Goal: Information Seeking & Learning: Learn about a topic

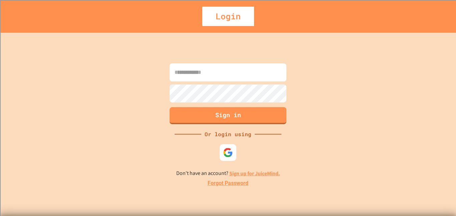
click at [199, 77] on input at bounding box center [228, 72] width 117 height 18
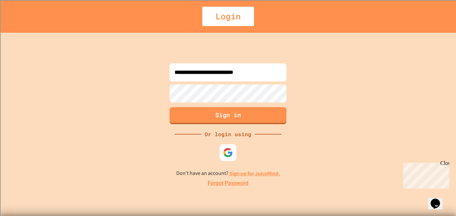
type input "**********"
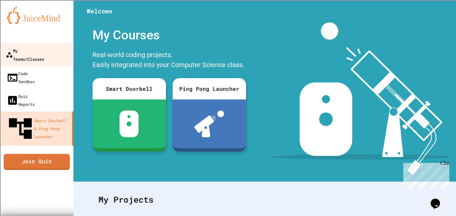
click at [53, 56] on link "My Teams/Classes" at bounding box center [37, 54] width 76 height 23
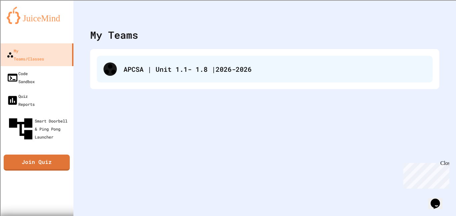
click at [147, 80] on div "APCSA | Unit 1.1- 1.8 |2026-2026" at bounding box center [265, 69] width 336 height 27
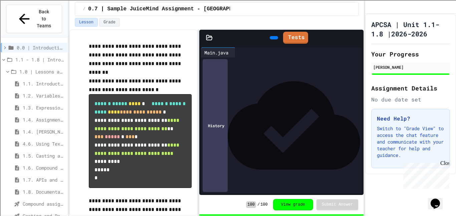
click at [186, 75] on p at bounding box center [140, 72] width 103 height 9
click at [168, 79] on p "**********" at bounding box center [140, 85] width 103 height 17
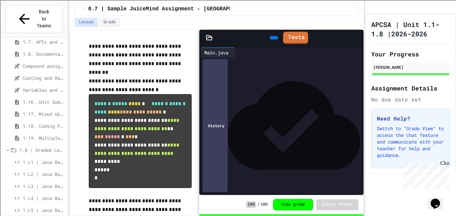
scroll to position [155, 0]
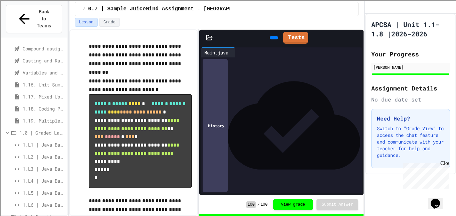
click at [36, 153] on span "1.L2 | Java Basics - Paragraphs Lab" at bounding box center [44, 156] width 42 height 7
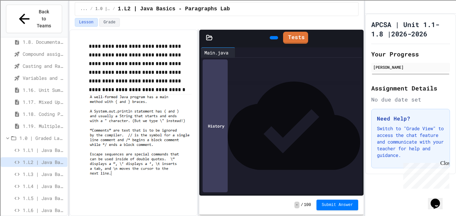
scroll to position [0, 11]
click at [286, 36] on icon at bounding box center [286, 36] width 0 height 0
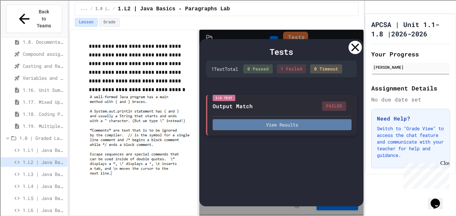
click at [254, 122] on button "View Results" at bounding box center [282, 124] width 139 height 11
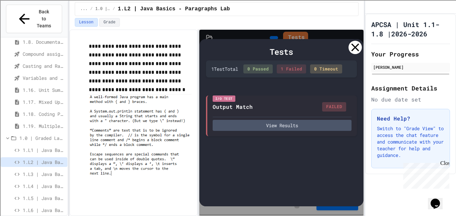
scroll to position [59, 0]
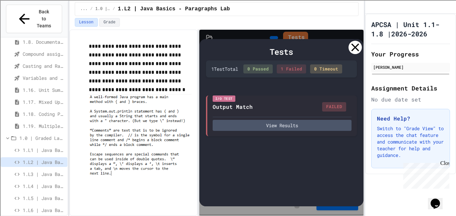
scroll to position [55, 0]
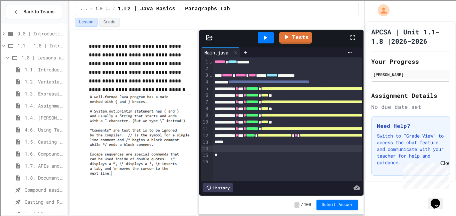
click at [225, 143] on span "*" at bounding box center [223, 142] width 3 height 5
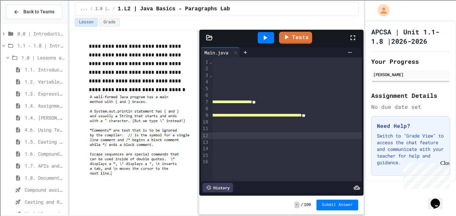
scroll to position [0, 254]
click at [286, 39] on icon at bounding box center [286, 36] width 8 height 8
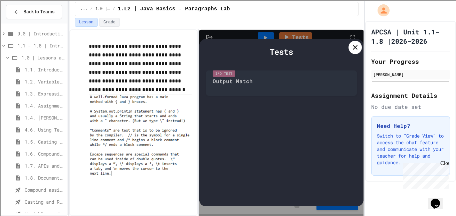
click at [353, 47] on icon at bounding box center [355, 47] width 8 height 8
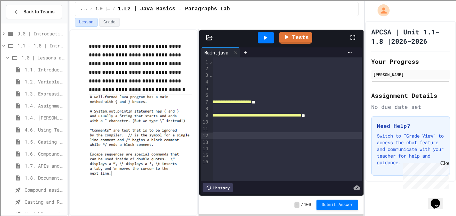
scroll to position [0, 0]
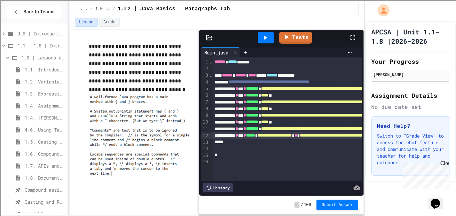
click at [261, 36] on icon at bounding box center [265, 38] width 8 height 8
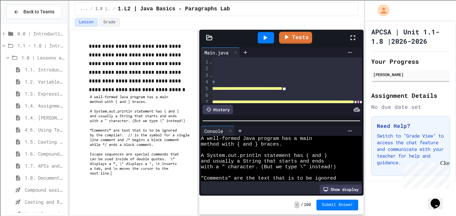
scroll to position [0, 114]
click at [263, 88] on span "**********" at bounding box center [205, 88] width 116 height 5
click at [265, 37] on icon at bounding box center [266, 37] width 4 height 5
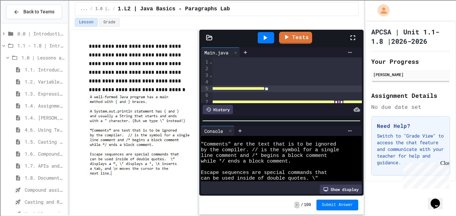
scroll to position [0, 0]
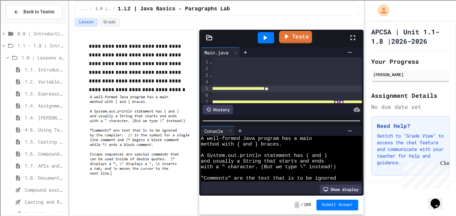
click at [293, 36] on link "Tests" at bounding box center [295, 37] width 33 height 13
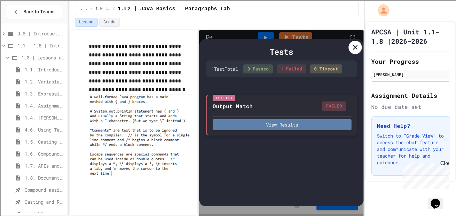
click at [286, 124] on button "View Results" at bounding box center [282, 124] width 139 height 11
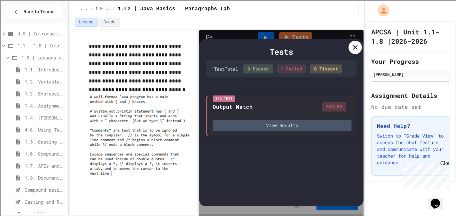
click at [356, 45] on icon at bounding box center [355, 47] width 8 height 8
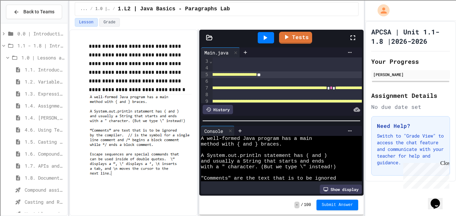
scroll to position [13, 118]
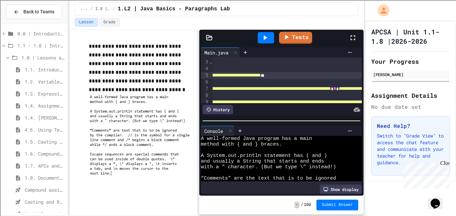
click at [261, 76] on span "**********" at bounding box center [202, 75] width 118 height 5
click at [300, 41] on link "Tests" at bounding box center [295, 37] width 33 height 13
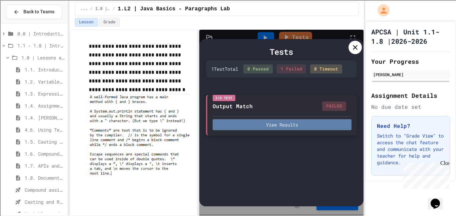
click at [254, 124] on button "View Results" at bounding box center [282, 124] width 139 height 11
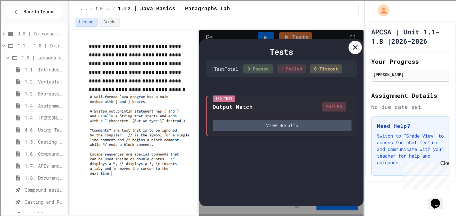
scroll to position [0, 0]
click at [356, 51] on icon at bounding box center [355, 47] width 8 height 8
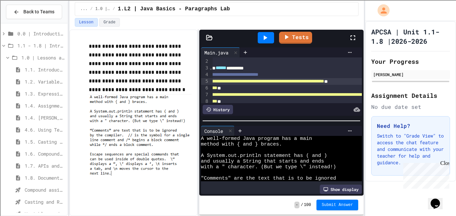
scroll to position [7, 0]
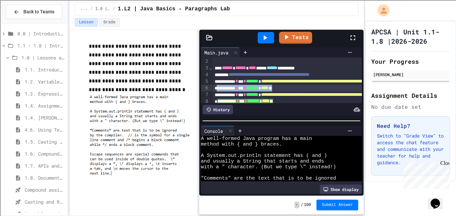
drag, startPoint x: 311, startPoint y: 88, endPoint x: 217, endPoint y: 85, distance: 93.5
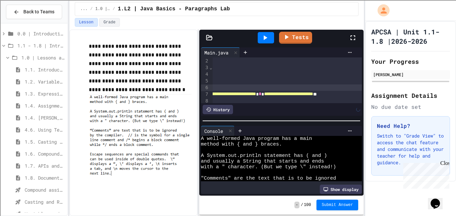
scroll to position [7, 192]
click at [184, 83] on span "**********" at bounding box center [126, 81] width 114 height 5
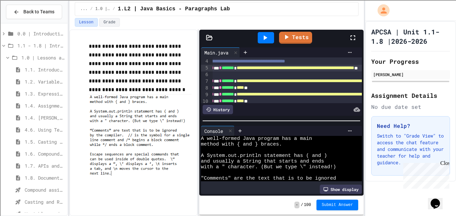
scroll to position [26, 34]
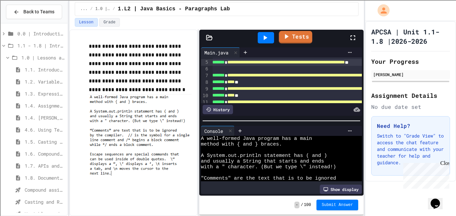
click at [297, 36] on link "Tests" at bounding box center [295, 37] width 33 height 13
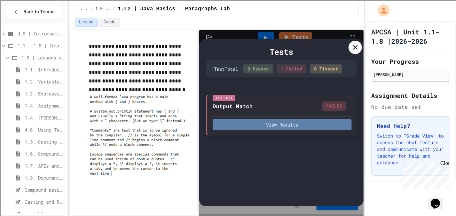
click at [253, 128] on button "View Results" at bounding box center [282, 124] width 139 height 11
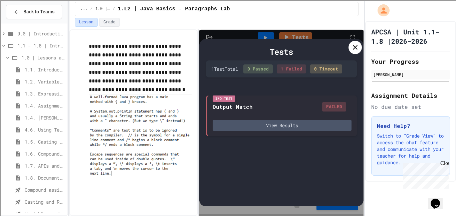
scroll to position [0, 0]
click at [354, 46] on icon at bounding box center [355, 47] width 5 height 5
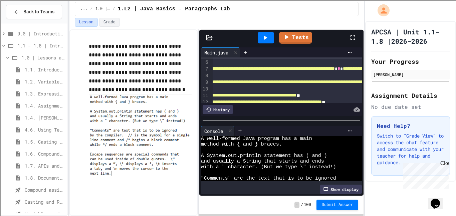
scroll to position [33, 115]
click at [285, 70] on span "**********" at bounding box center [240, 68] width 188 height 5
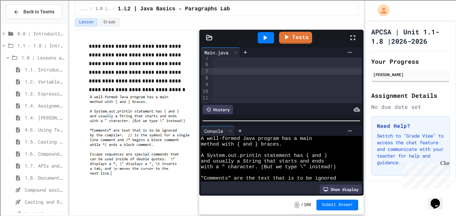
scroll to position [30, 352]
click at [306, 73] on div "**********" at bounding box center [132, 72] width 545 height 7
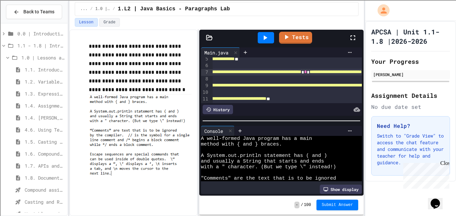
scroll to position [30, 0]
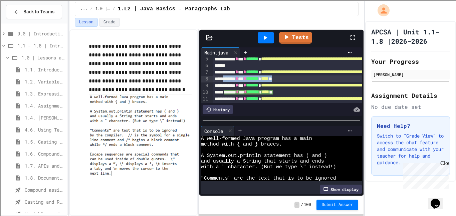
drag, startPoint x: 307, startPoint y: 80, endPoint x: 228, endPoint y: 77, distance: 78.5
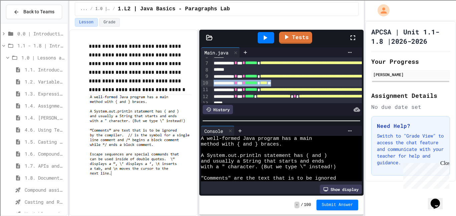
scroll to position [39, 0]
drag, startPoint x: 303, startPoint y: 84, endPoint x: 209, endPoint y: 83, distance: 94.2
click at [209, 83] on div "**********" at bounding box center [281, 80] width 161 height 46
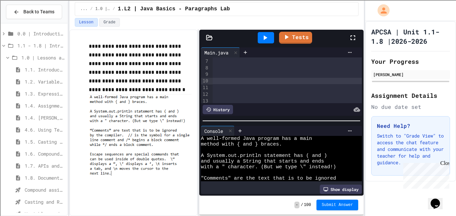
scroll to position [41, 395]
click at [161, 75] on span "**********" at bounding box center [13, 74] width 295 height 5
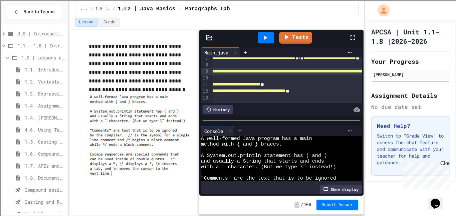
scroll to position [44, 165]
click at [293, 35] on link "Tests" at bounding box center [295, 37] width 32 height 13
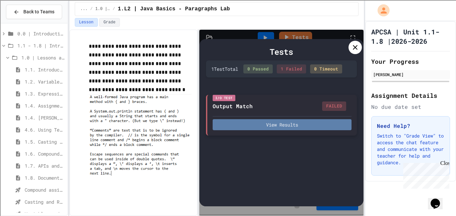
click at [291, 126] on button "View Results" at bounding box center [282, 124] width 139 height 11
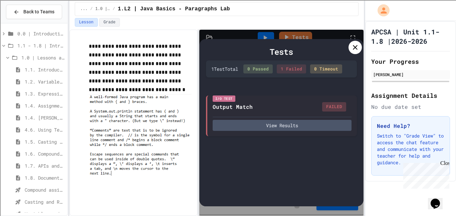
scroll to position [0, 0]
click at [355, 50] on icon at bounding box center [355, 47] width 8 height 8
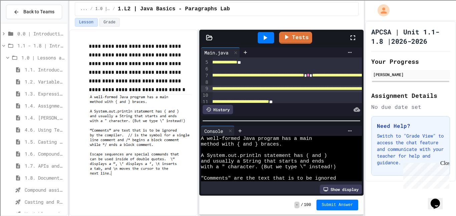
scroll to position [26, 140]
click at [299, 34] on link "Tests" at bounding box center [295, 37] width 33 height 13
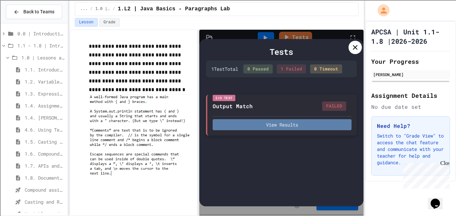
click at [302, 126] on button "View Results" at bounding box center [282, 124] width 139 height 11
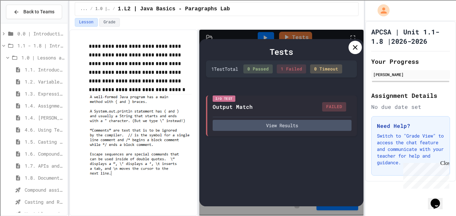
scroll to position [97, 0]
click at [354, 44] on icon at bounding box center [355, 47] width 8 height 8
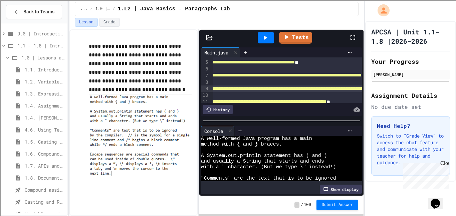
scroll to position [26, 84]
click at [256, 89] on span "**********" at bounding box center [326, 88] width 298 height 5
click at [293, 90] on span "**********" at bounding box center [322, 88] width 291 height 5
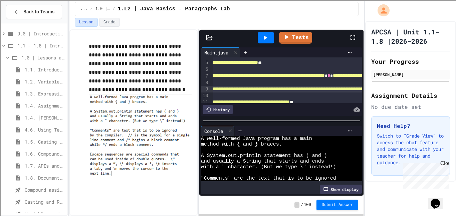
click at [282, 89] on span "**********" at bounding box center [286, 88] width 291 height 5
click at [294, 32] on link "Tests" at bounding box center [295, 37] width 33 height 13
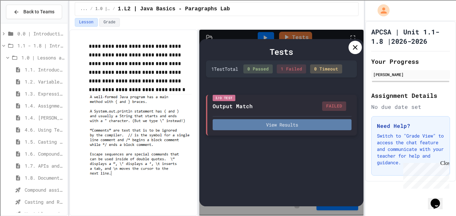
click at [303, 128] on button "View Results" at bounding box center [282, 124] width 139 height 11
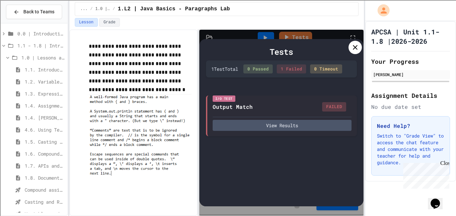
click at [356, 48] on icon at bounding box center [355, 47] width 8 height 8
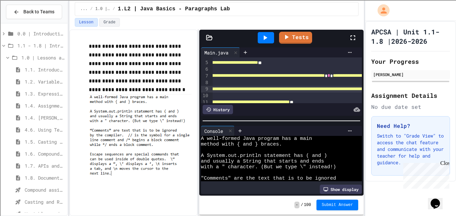
click at [330, 89] on span "**********" at bounding box center [286, 88] width 290 height 5
click at [288, 39] on icon at bounding box center [286, 36] width 8 height 8
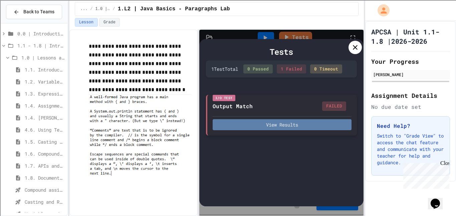
click at [271, 121] on button "View Results" at bounding box center [282, 124] width 139 height 11
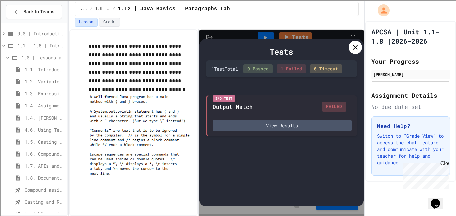
click at [352, 47] on icon at bounding box center [355, 47] width 8 height 8
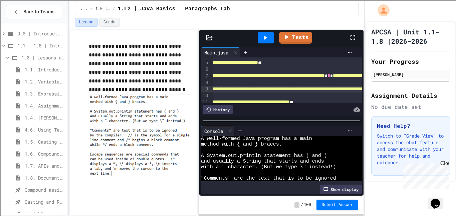
click at [326, 88] on span "**********" at bounding box center [285, 88] width 288 height 5
click at [287, 41] on link "Tests" at bounding box center [295, 37] width 31 height 13
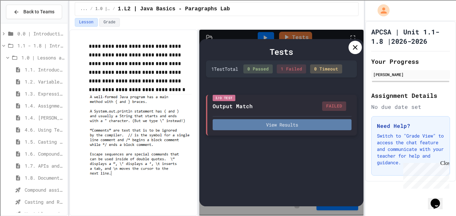
click at [252, 129] on button "View Results" at bounding box center [282, 124] width 139 height 11
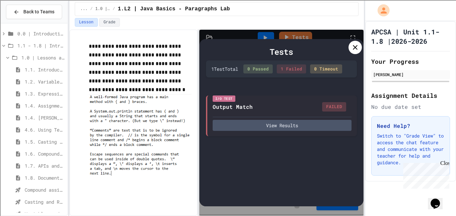
scroll to position [97, 0]
click at [352, 48] on icon at bounding box center [355, 47] width 8 height 8
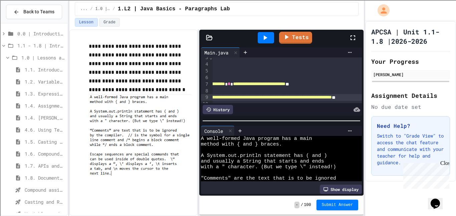
scroll to position [18, 222]
click at [311, 97] on span "**********" at bounding box center [184, 97] width 291 height 5
click at [285, 38] on icon at bounding box center [286, 36] width 8 height 8
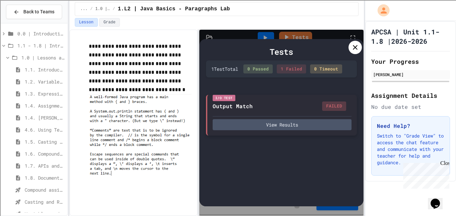
click at [266, 130] on div "I/O Test Output Match FAILED View Results" at bounding box center [281, 115] width 151 height 41
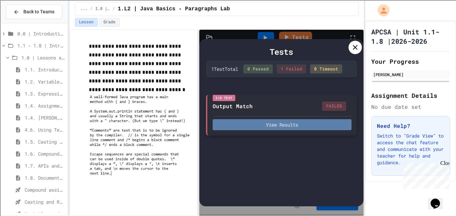
click at [261, 127] on button "View Results" at bounding box center [282, 124] width 139 height 11
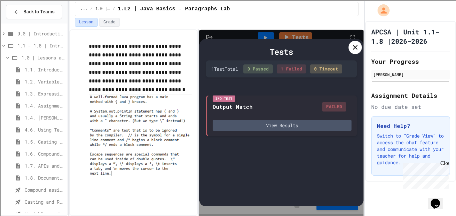
scroll to position [0, 0]
click at [351, 44] on icon at bounding box center [355, 47] width 8 height 8
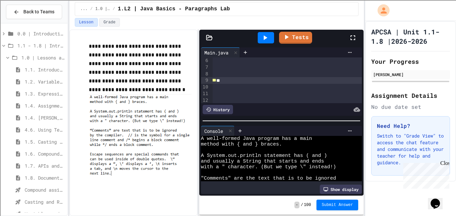
scroll to position [35, 334]
click at [216, 79] on span "**********" at bounding box center [72, 79] width 290 height 5
click at [165, 79] on span "**********" at bounding box center [21, 79] width 288 height 5
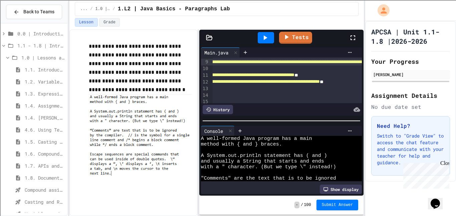
scroll to position [53, 124]
click at [275, 76] on span "**********" at bounding box center [212, 74] width 149 height 5
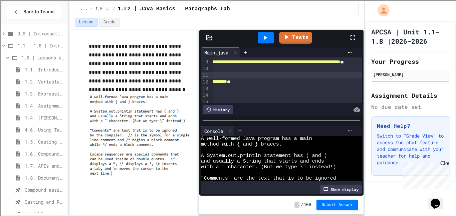
scroll to position [53, 209]
click at [226, 81] on span "**********" at bounding box center [158, 81] width 136 height 5
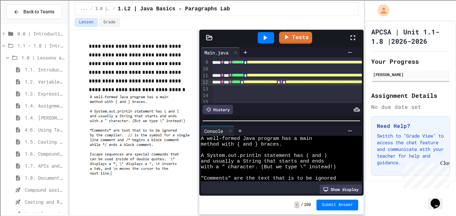
scroll to position [53, 0]
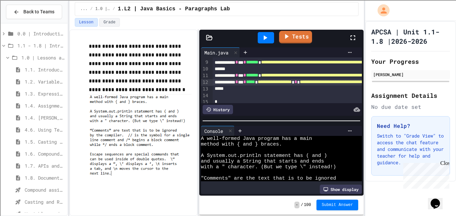
click at [293, 39] on link "Tests" at bounding box center [295, 37] width 33 height 13
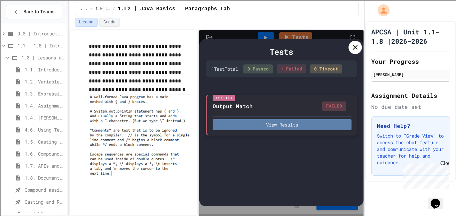
click at [278, 129] on button "View Results" at bounding box center [282, 124] width 139 height 11
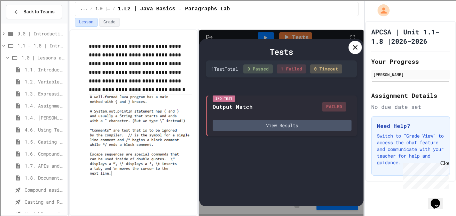
scroll to position [8, 0]
click at [354, 48] on icon at bounding box center [355, 47] width 8 height 8
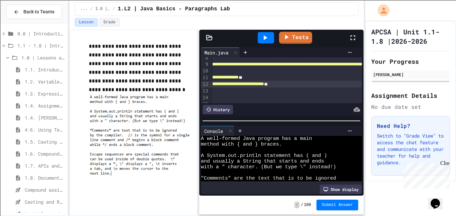
scroll to position [50, 170]
click at [239, 79] on span "**********" at bounding box center [165, 77] width 148 height 5
click at [285, 39] on icon at bounding box center [286, 36] width 8 height 8
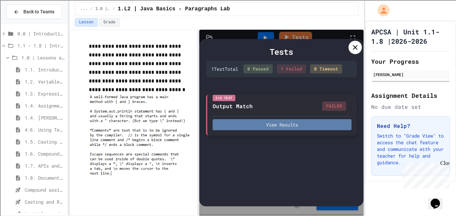
click at [275, 127] on button "View Results" at bounding box center [282, 124] width 139 height 11
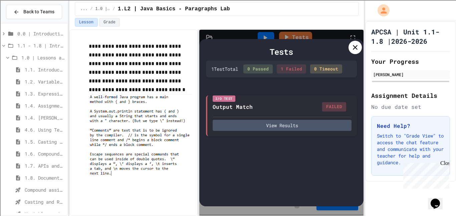
scroll to position [0, 0]
click at [354, 51] on icon at bounding box center [355, 47] width 8 height 8
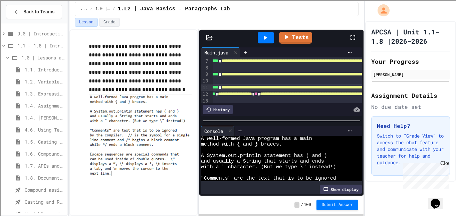
scroll to position [41, 39]
click at [252, 93] on span "**********" at bounding box center [235, 93] width 34 height 5
click at [300, 35] on link "Tests" at bounding box center [295, 36] width 31 height 13
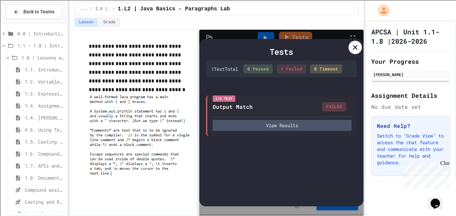
click at [305, 126] on button "View Results" at bounding box center [282, 125] width 139 height 11
click at [360, 48] on div at bounding box center [355, 47] width 13 height 13
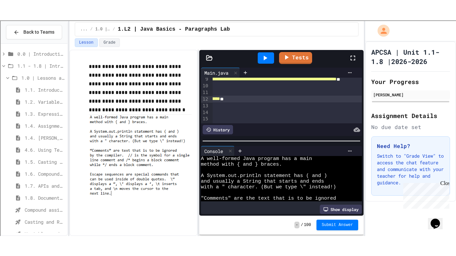
scroll to position [56, 211]
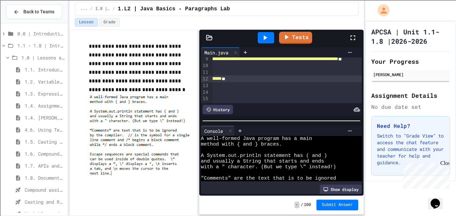
click at [353, 38] on icon at bounding box center [353, 38] width 8 height 8
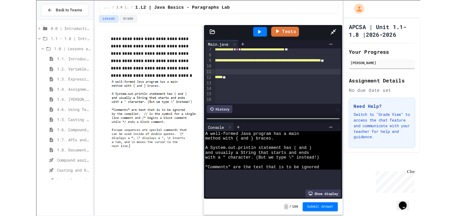
scroll to position [18, 93]
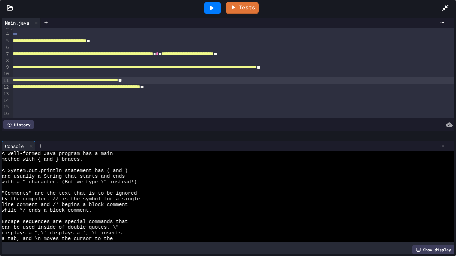
click at [357, 78] on div "**********" at bounding box center [188, 80] width 534 height 7
click at [246, 4] on link "Tests" at bounding box center [242, 8] width 33 height 12
click at [244, 6] on link "Tests" at bounding box center [242, 7] width 32 height 13
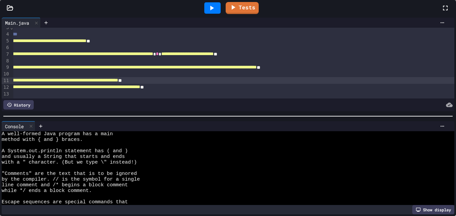
scroll to position [45, 0]
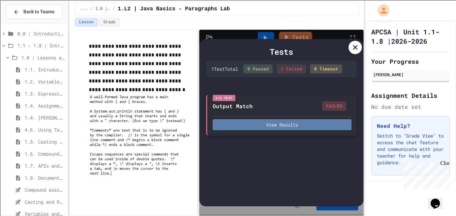
click at [287, 122] on button "View Results" at bounding box center [282, 124] width 139 height 11
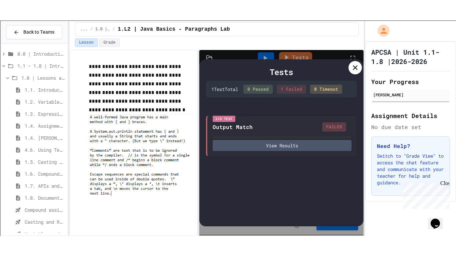
scroll to position [0, 0]
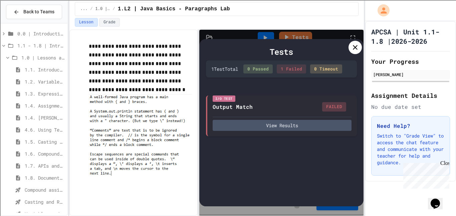
click at [356, 50] on icon at bounding box center [355, 47] width 8 height 8
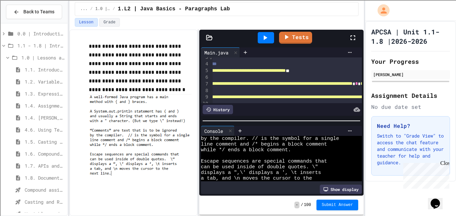
click at [353, 39] on icon at bounding box center [353, 38] width 8 height 8
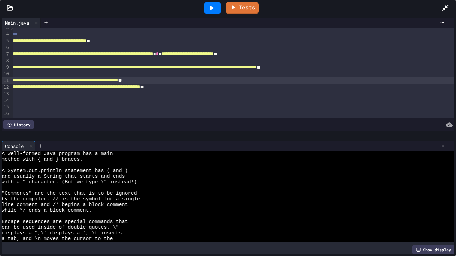
click at [118, 81] on span "**********" at bounding box center [43, 80] width 149 height 5
click at [253, 10] on link "Tests" at bounding box center [241, 7] width 33 height 12
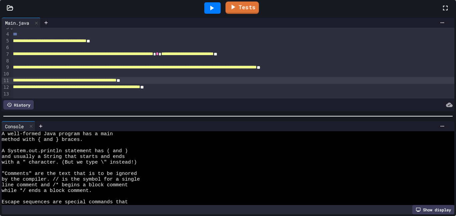
scroll to position [45, 0]
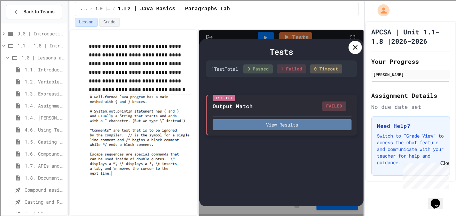
click at [295, 129] on button "View Results" at bounding box center [282, 124] width 139 height 11
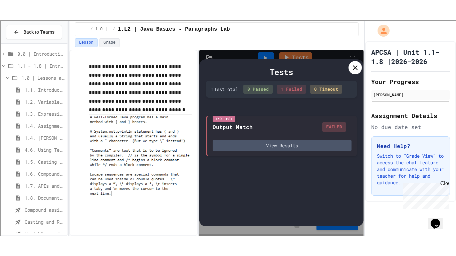
scroll to position [0, 0]
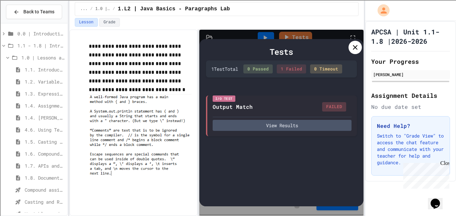
click at [358, 45] on icon at bounding box center [355, 47] width 8 height 8
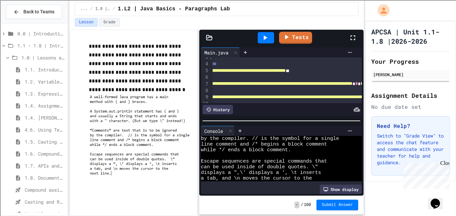
click at [353, 39] on icon at bounding box center [353, 38] width 8 height 8
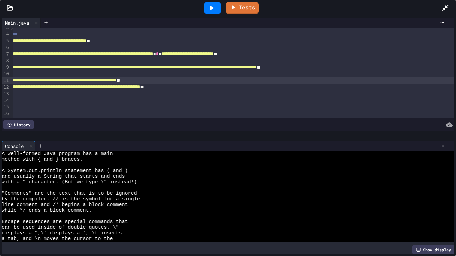
click at [74, 87] on span "**********" at bounding box center [73, 86] width 134 height 5
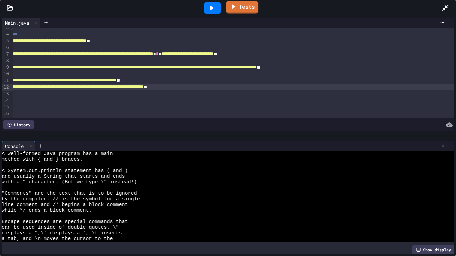
click at [251, 8] on link "Tests" at bounding box center [242, 7] width 32 height 13
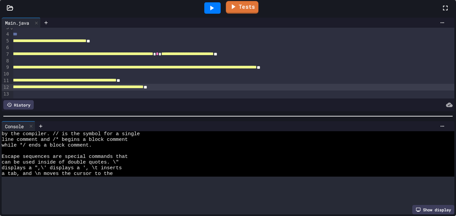
scroll to position [45, 0]
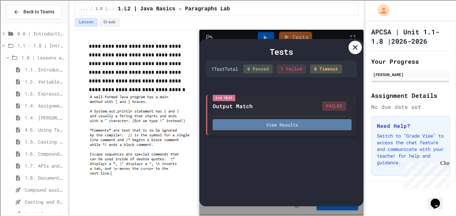
click at [317, 124] on button "View Results" at bounding box center [282, 124] width 139 height 11
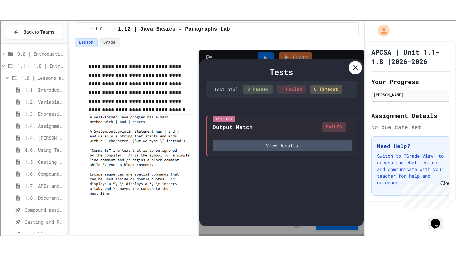
scroll to position [0, 0]
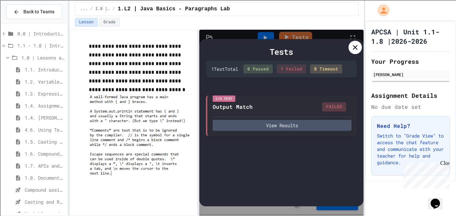
click at [352, 51] on div at bounding box center [355, 47] width 13 height 13
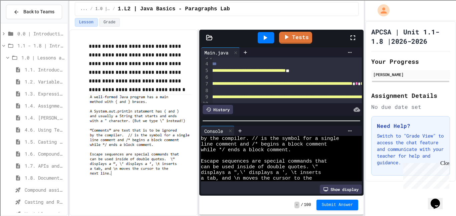
click at [354, 39] on icon at bounding box center [353, 37] width 5 height 5
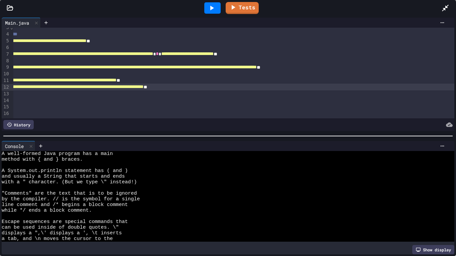
click at [76, 87] on span "**********" at bounding box center [75, 86] width 138 height 5
click at [83, 88] on span "**********" at bounding box center [73, 86] width 134 height 5
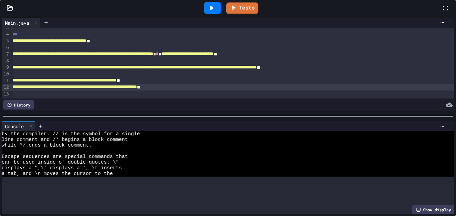
scroll to position [45, 0]
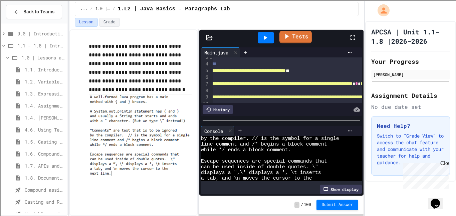
click at [298, 37] on link "Tests" at bounding box center [295, 37] width 32 height 13
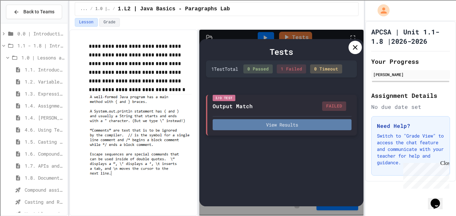
click at [271, 124] on button "View Results" at bounding box center [282, 124] width 139 height 11
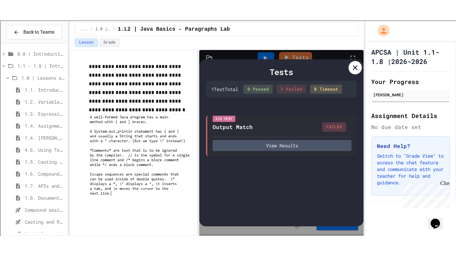
scroll to position [0, 0]
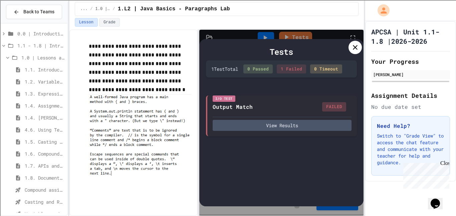
click at [354, 46] on icon at bounding box center [355, 47] width 5 height 5
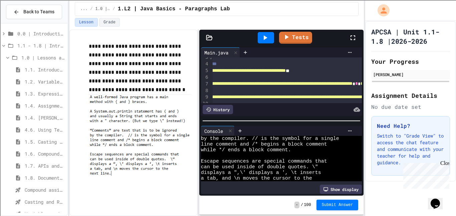
click at [353, 38] on icon at bounding box center [353, 38] width 8 height 8
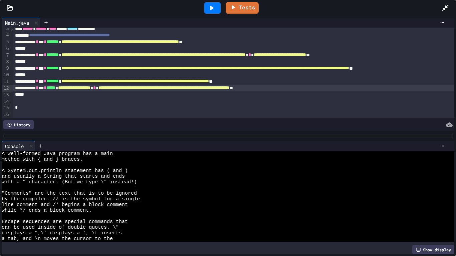
scroll to position [6, 0]
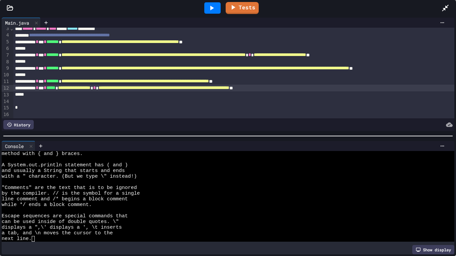
click at [90, 89] on span "**********" at bounding box center [74, 87] width 32 height 5
click at [206, 8] on div at bounding box center [212, 7] width 16 height 11
click at [251, 5] on link "Tests" at bounding box center [242, 7] width 32 height 13
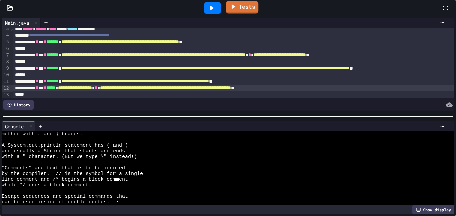
scroll to position [51, 0]
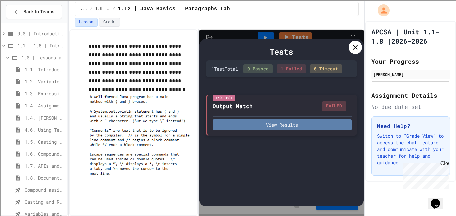
click at [288, 128] on button "View Results" at bounding box center [282, 124] width 139 height 11
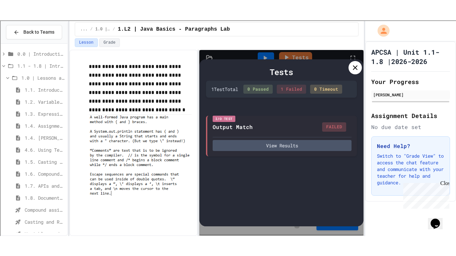
scroll to position [0, 0]
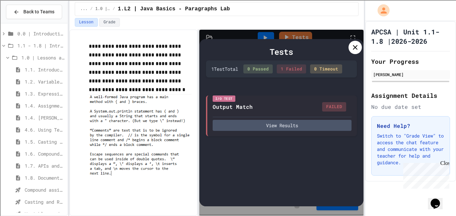
click at [356, 48] on icon at bounding box center [355, 47] width 5 height 5
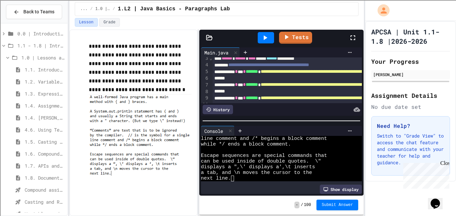
click at [351, 37] on icon at bounding box center [353, 37] width 5 height 5
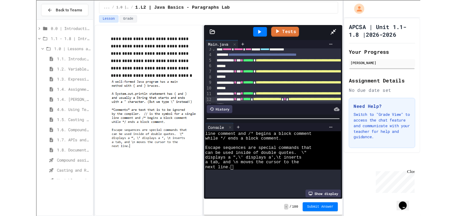
scroll to position [6, 0]
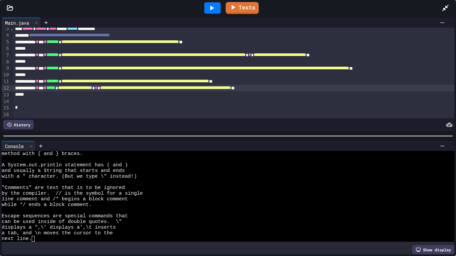
click at [92, 88] on span "**********" at bounding box center [75, 87] width 34 height 5
click at [252, 8] on link "Tests" at bounding box center [242, 7] width 33 height 12
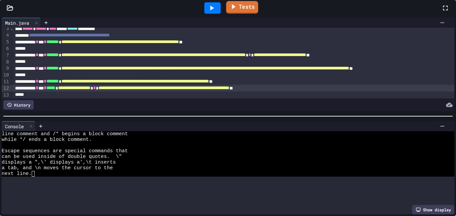
scroll to position [51, 0]
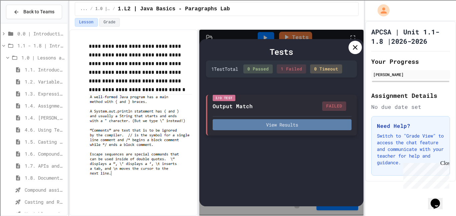
click at [286, 129] on button "View Results" at bounding box center [282, 124] width 139 height 11
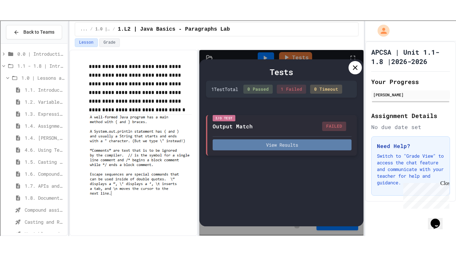
scroll to position [0, 0]
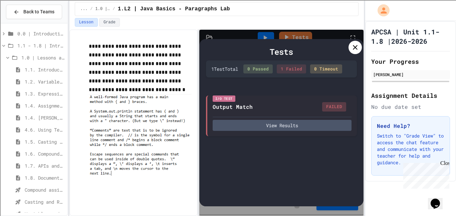
click at [356, 50] on icon at bounding box center [355, 47] width 8 height 8
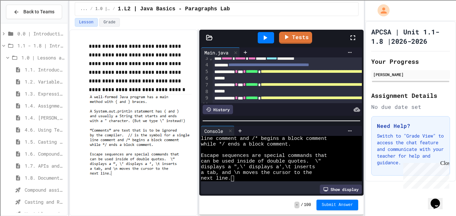
click at [354, 41] on icon at bounding box center [353, 38] width 8 height 8
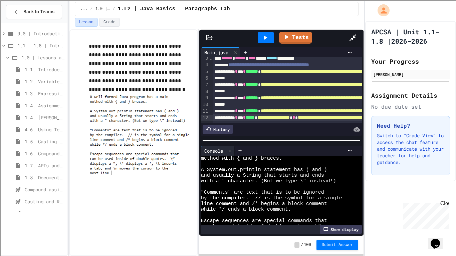
scroll to position [6, 0]
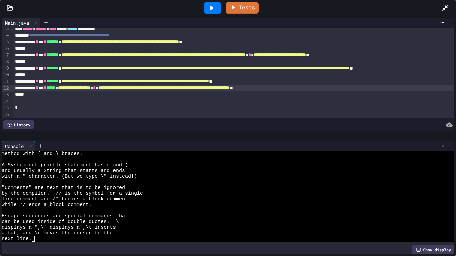
click at [90, 89] on span "**********" at bounding box center [74, 87] width 32 height 5
click at [92, 87] on span "**********" at bounding box center [75, 87] width 34 height 5
click at [210, 8] on icon at bounding box center [212, 8] width 8 height 8
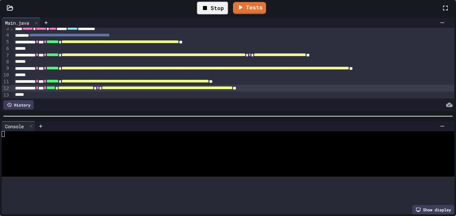
scroll to position [51, 0]
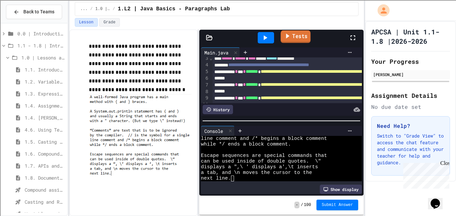
click at [293, 33] on link "Tests" at bounding box center [296, 36] width 30 height 13
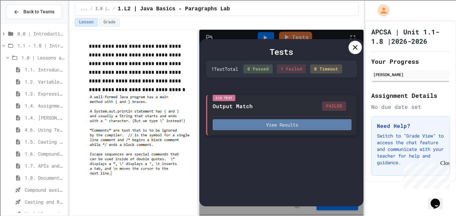
click at [287, 128] on button "View Results" at bounding box center [282, 124] width 139 height 11
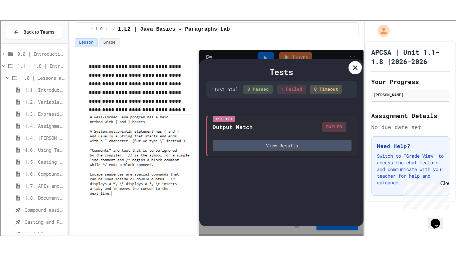
scroll to position [0, 0]
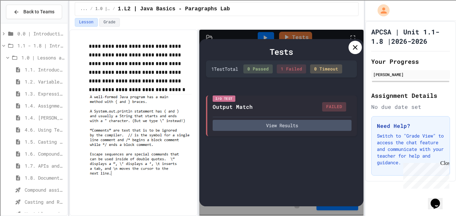
click at [357, 46] on icon at bounding box center [355, 47] width 8 height 8
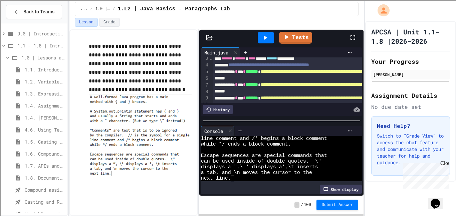
click at [352, 40] on icon at bounding box center [353, 38] width 8 height 8
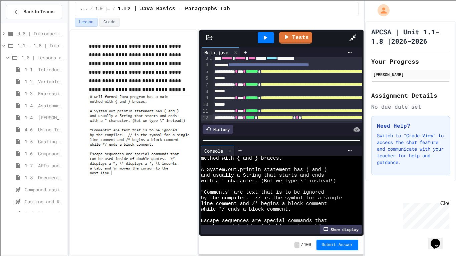
scroll to position [6, 0]
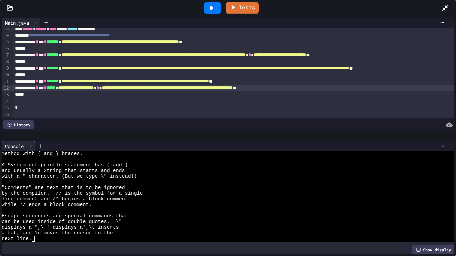
click at [94, 88] on span "**********" at bounding box center [76, 87] width 36 height 5
click at [215, 11] on icon at bounding box center [212, 8] width 8 height 8
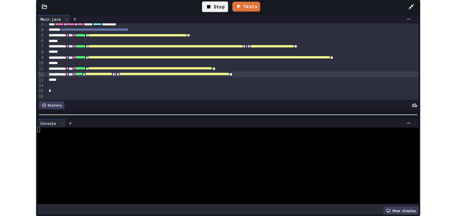
scroll to position [0, 0]
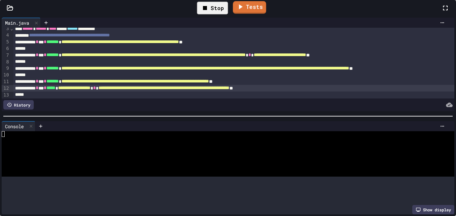
click at [266, 14] on link "Tests" at bounding box center [249, 7] width 33 height 13
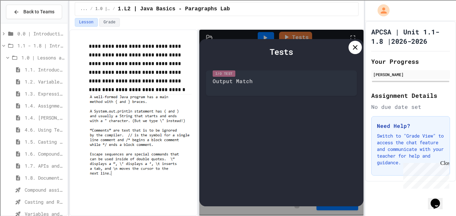
scroll to position [51, 0]
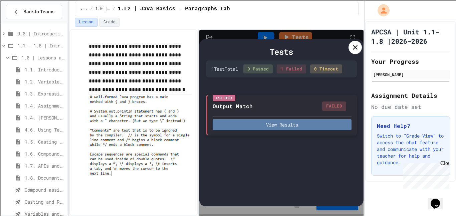
click at [255, 124] on button "View Results" at bounding box center [282, 124] width 139 height 11
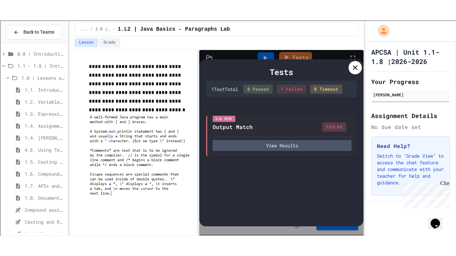
scroll to position [0, 0]
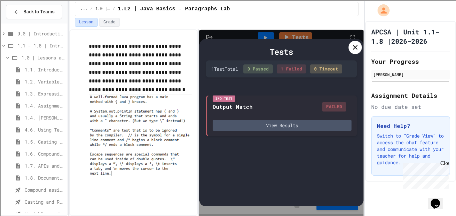
click at [356, 47] on icon at bounding box center [355, 47] width 8 height 8
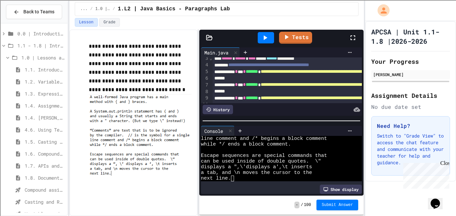
click at [352, 38] on icon at bounding box center [353, 38] width 8 height 8
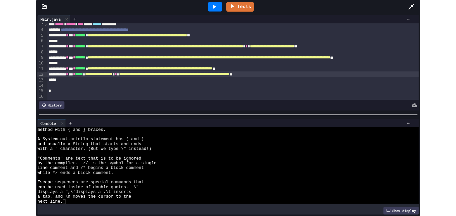
scroll to position [18, 1]
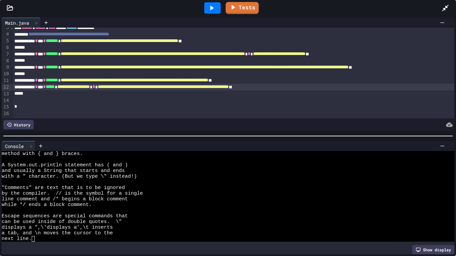
click at [203, 88] on span "**********" at bounding box center [163, 86] width 131 height 5
click at [90, 88] on span "**********" at bounding box center [73, 86] width 32 height 5
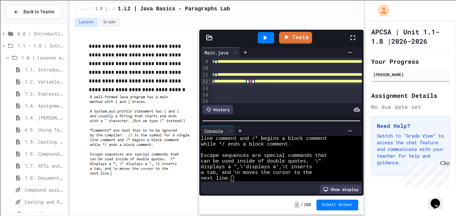
scroll to position [53, 44]
click at [246, 83] on span "**********" at bounding box center [230, 81] width 32 height 5
click at [285, 82] on div "**********" at bounding box center [436, 81] width 534 height 7
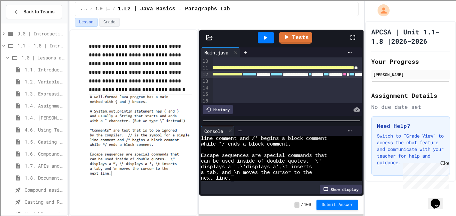
scroll to position [60, 55]
click at [241, 74] on span "**********" at bounding box center [221, 74] width 39 height 5
click at [315, 74] on div "**********" at bounding box center [424, 74] width 534 height 7
click at [241, 76] on span "**********" at bounding box center [221, 74] width 39 height 5
click at [255, 75] on span "********" at bounding box center [248, 74] width 14 height 5
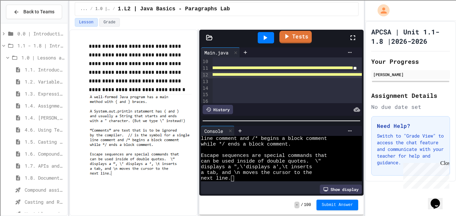
click at [299, 37] on link "Tests" at bounding box center [295, 37] width 32 height 13
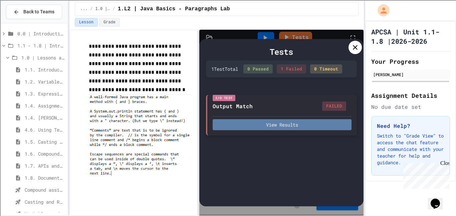
click at [284, 126] on button "View Results" at bounding box center [282, 124] width 139 height 11
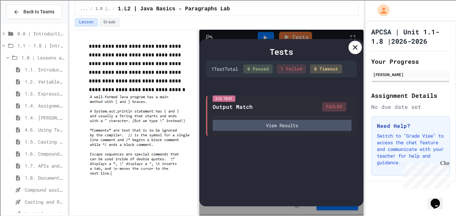
scroll to position [0, 0]
click at [359, 49] on icon at bounding box center [355, 47] width 8 height 8
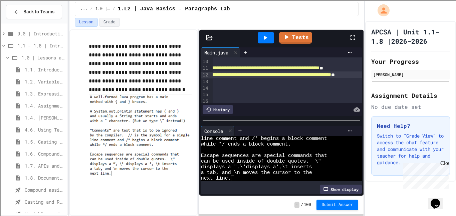
scroll to position [60, 91]
click at [264, 75] on span "**********" at bounding box center [248, 74] width 163 height 5
click at [299, 35] on link "Tests" at bounding box center [295, 37] width 33 height 13
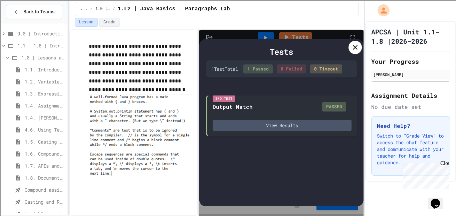
click at [354, 52] on div at bounding box center [355, 47] width 13 height 13
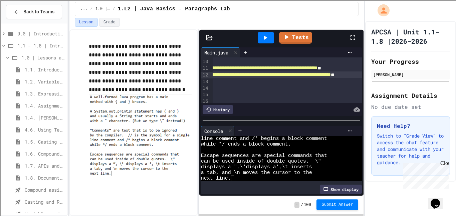
click at [342, 209] on button "Submit Answer" at bounding box center [338, 204] width 42 height 11
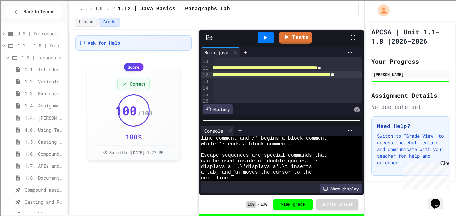
click at [35, 81] on span "1.2. Variables and Data Types" at bounding box center [45, 81] width 40 height 7
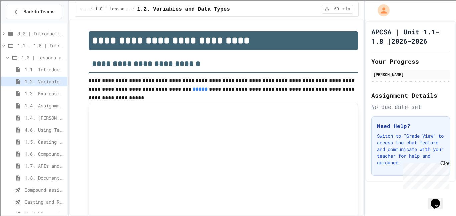
scroll to position [155, 0]
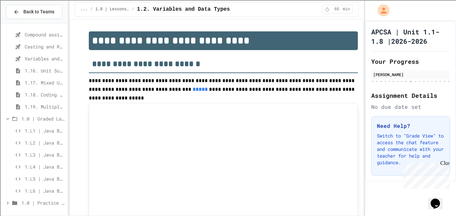
click at [31, 131] on span "1.L1 | Java Basics - Fish Lab" at bounding box center [45, 130] width 40 height 7
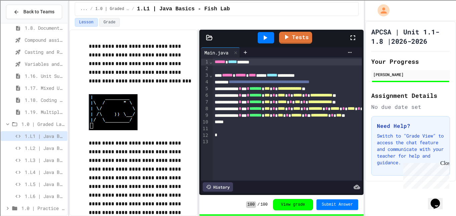
click at [263, 40] on icon at bounding box center [265, 38] width 8 height 8
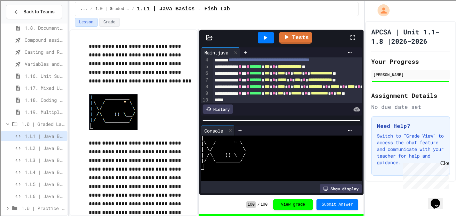
scroll to position [23, 0]
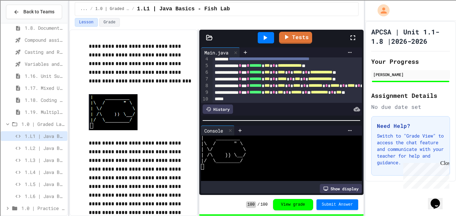
click at [28, 148] on span "1.L2 | Java Basics - Paragraphs Lab" at bounding box center [45, 148] width 40 height 7
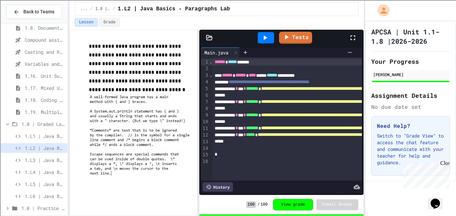
click at [36, 160] on span "1.L3 | Java Basics - Printing Code Lab" at bounding box center [45, 160] width 40 height 7
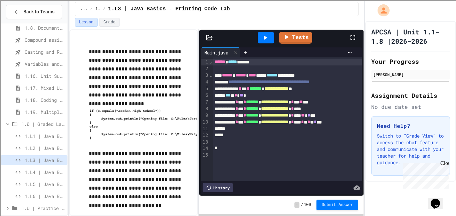
scroll to position [155, 0]
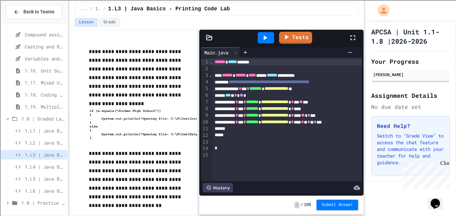
click at [107, 139] on img at bounding box center [163, 124] width 149 height 32
click at [108, 125] on img at bounding box center [163, 124] width 149 height 32
click at [185, 105] on p at bounding box center [140, 104] width 103 height 9
click at [163, 124] on img at bounding box center [163, 124] width 149 height 32
click at [164, 105] on p at bounding box center [140, 104] width 103 height 9
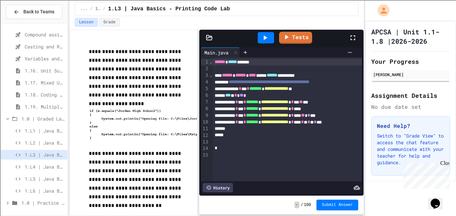
click at [167, 99] on p "**********" at bounding box center [140, 73] width 103 height 52
click at [160, 128] on img at bounding box center [163, 124] width 149 height 32
click at [167, 109] on img at bounding box center [163, 124] width 149 height 32
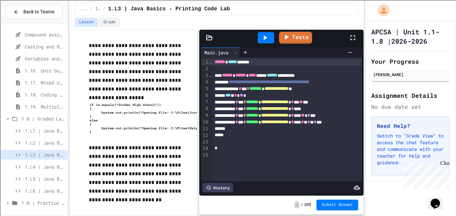
scroll to position [19, 0]
